Goal: Transaction & Acquisition: Download file/media

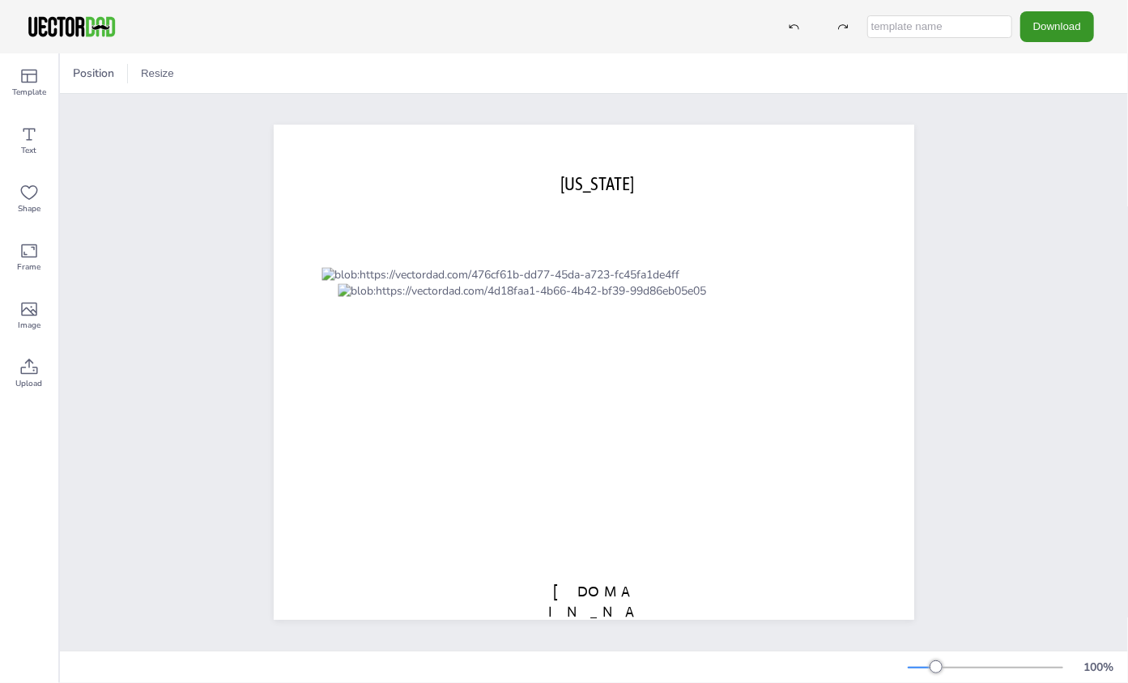
click at [1040, 36] on button "Download" at bounding box center [1057, 26] width 74 height 30
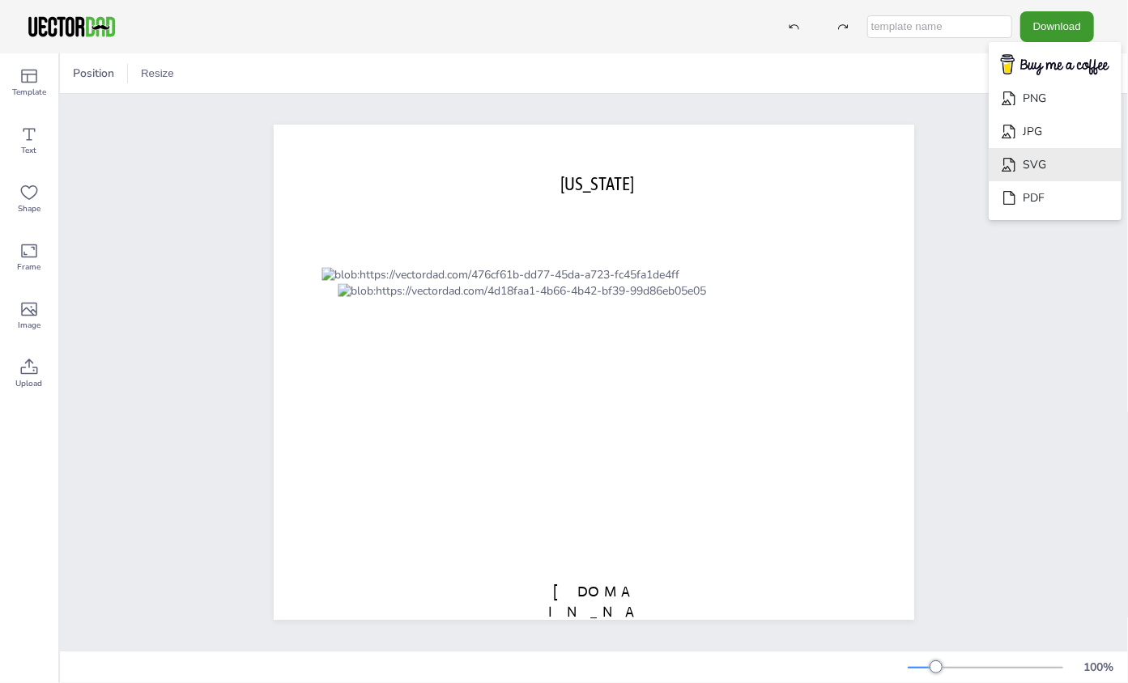
click at [1043, 158] on li "SVG" at bounding box center [1055, 164] width 133 height 33
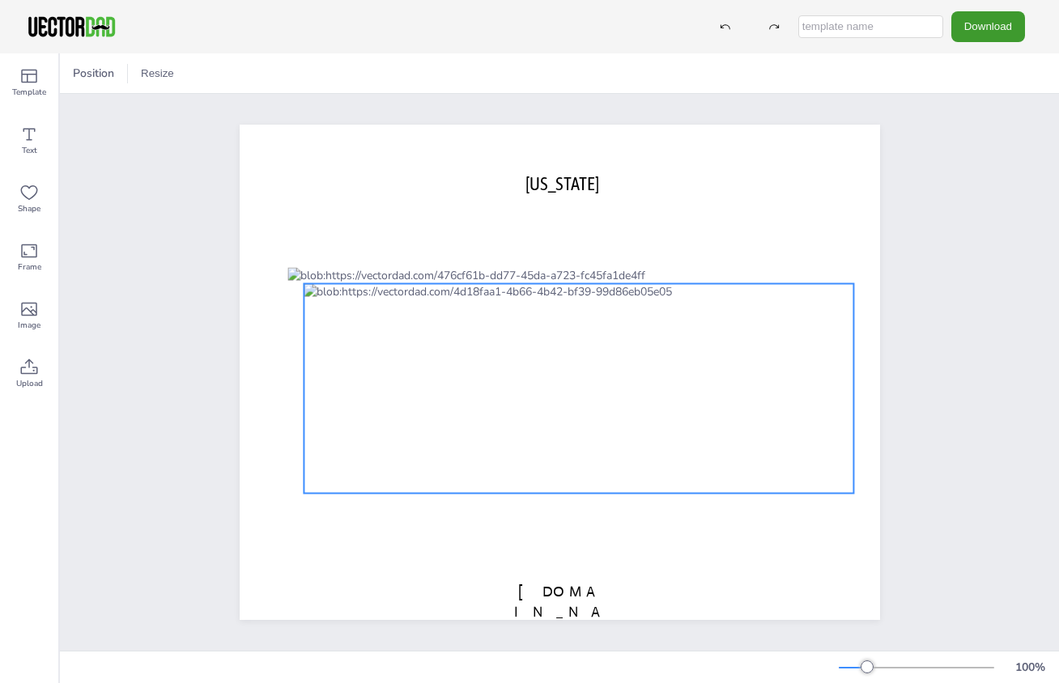
click at [518, 428] on div at bounding box center [579, 389] width 551 height 210
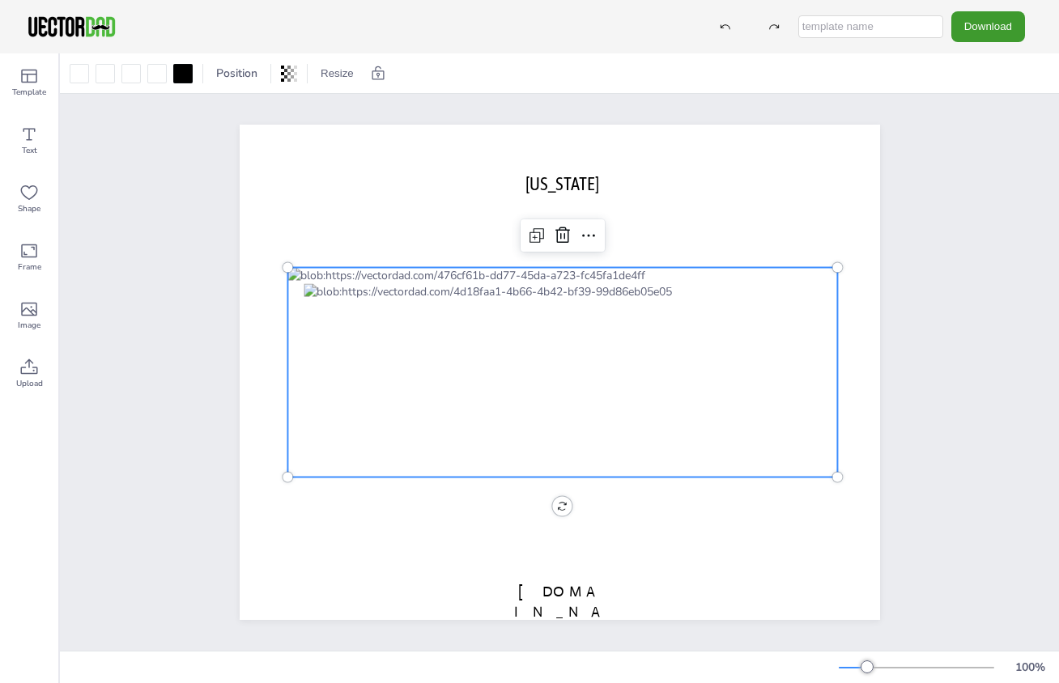
click at [465, 268] on div at bounding box center [562, 373] width 551 height 210
drag, startPoint x: 968, startPoint y: 40, endPoint x: 975, endPoint y: 17, distance: 23.6
click at [975, 17] on button "Download" at bounding box center [988, 26] width 74 height 30
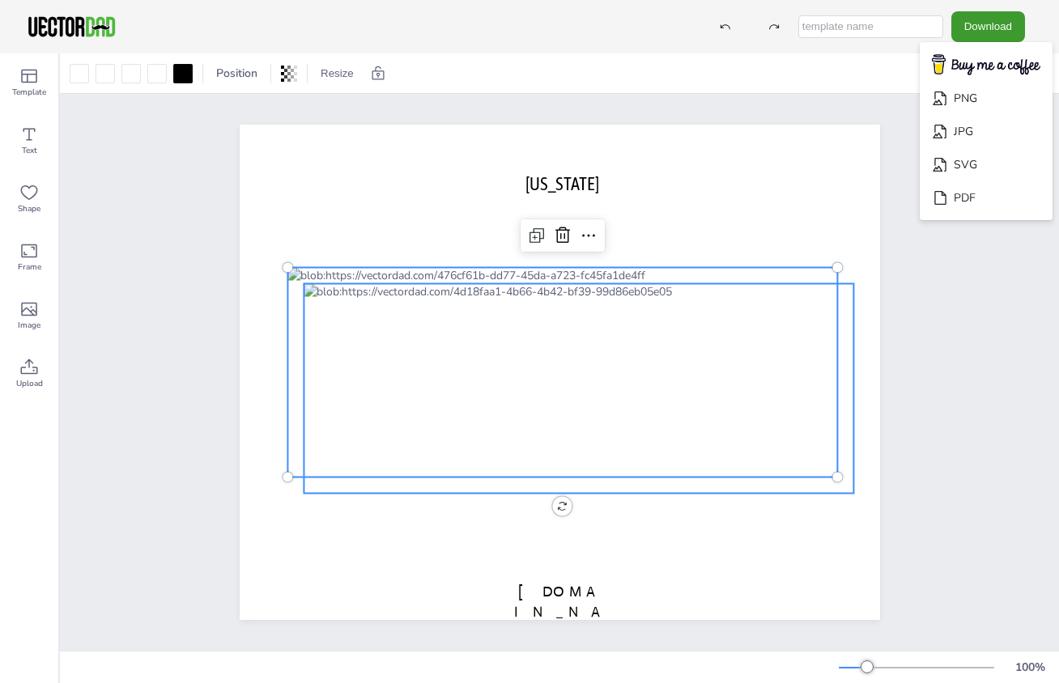
click at [764, 318] on div at bounding box center [579, 389] width 551 height 210
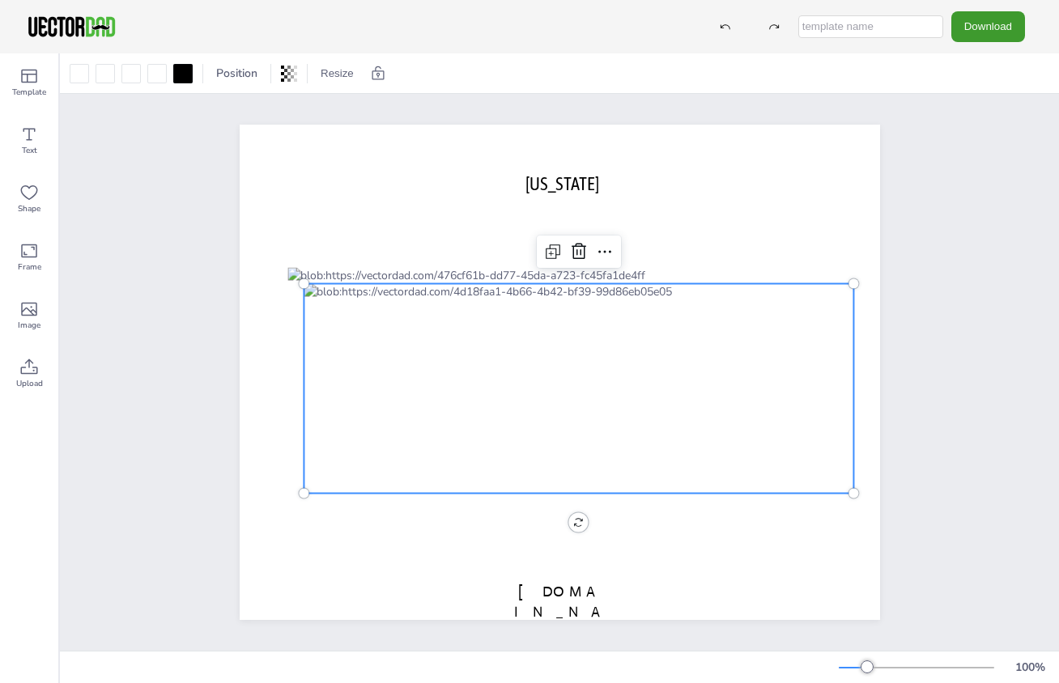
click at [764, 318] on div at bounding box center [579, 389] width 551 height 210
click at [751, 317] on div at bounding box center [579, 389] width 551 height 210
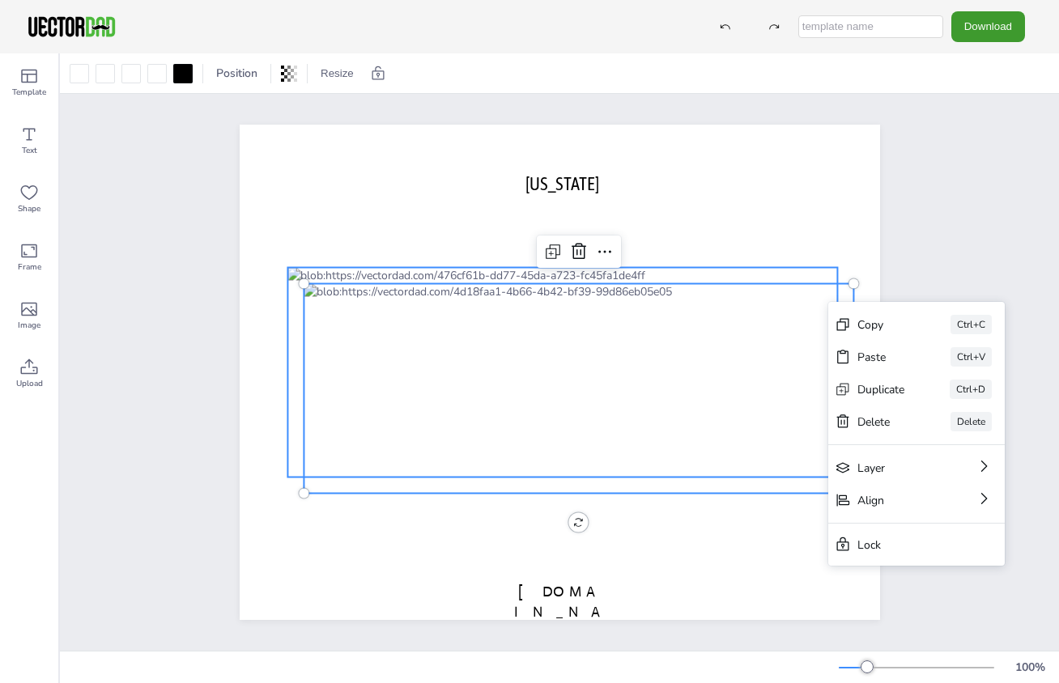
click at [520, 268] on div at bounding box center [562, 373] width 551 height 210
